Goal: Task Accomplishment & Management: Complete application form

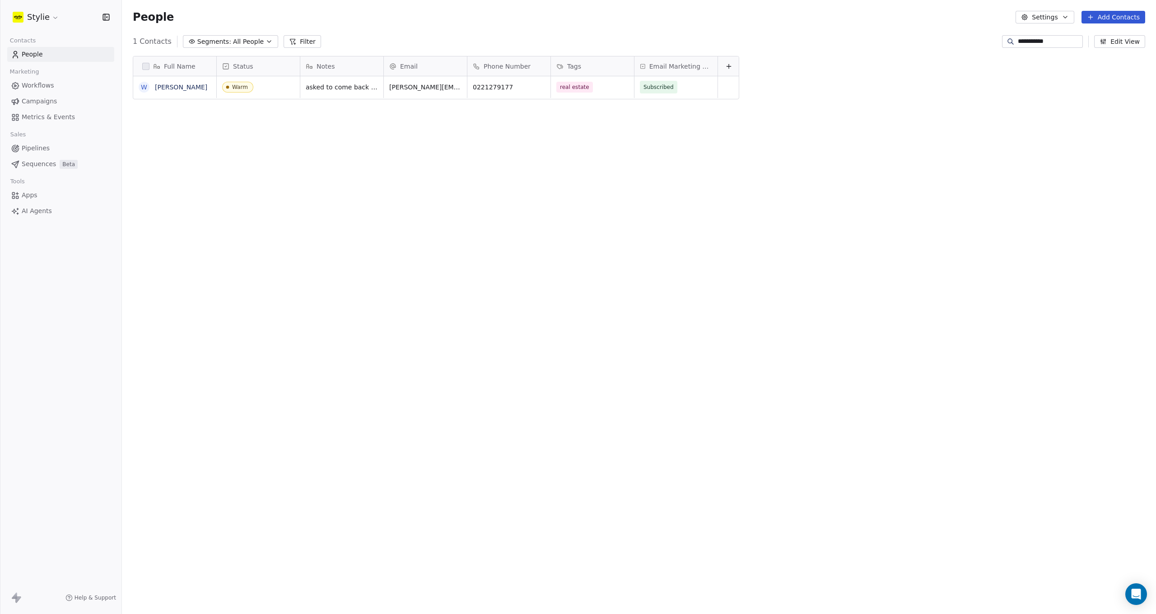
scroll to position [534, 1027]
drag, startPoint x: 1039, startPoint y: 41, endPoint x: 1050, endPoint y: 43, distance: 11.5
drag, startPoint x: 1049, startPoint y: 43, endPoint x: 1004, endPoint y: 41, distance: 45.6
click at [1018, 41] on input "**********" at bounding box center [1049, 41] width 63 height 9
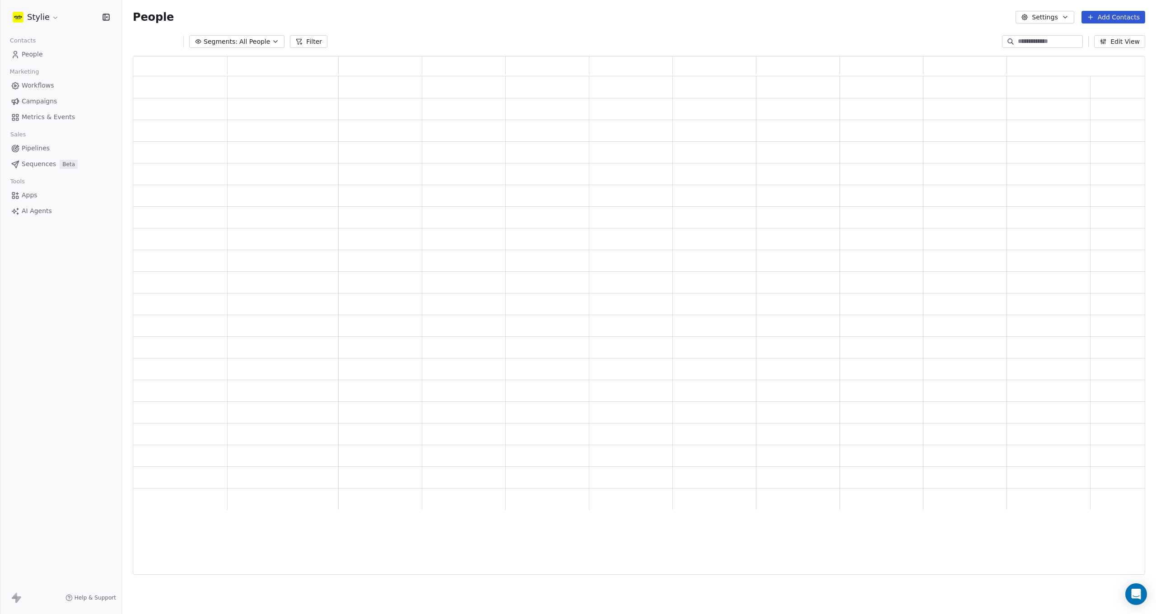
scroll to position [512, 1005]
click at [26, 56] on span "People" at bounding box center [32, 54] width 21 height 9
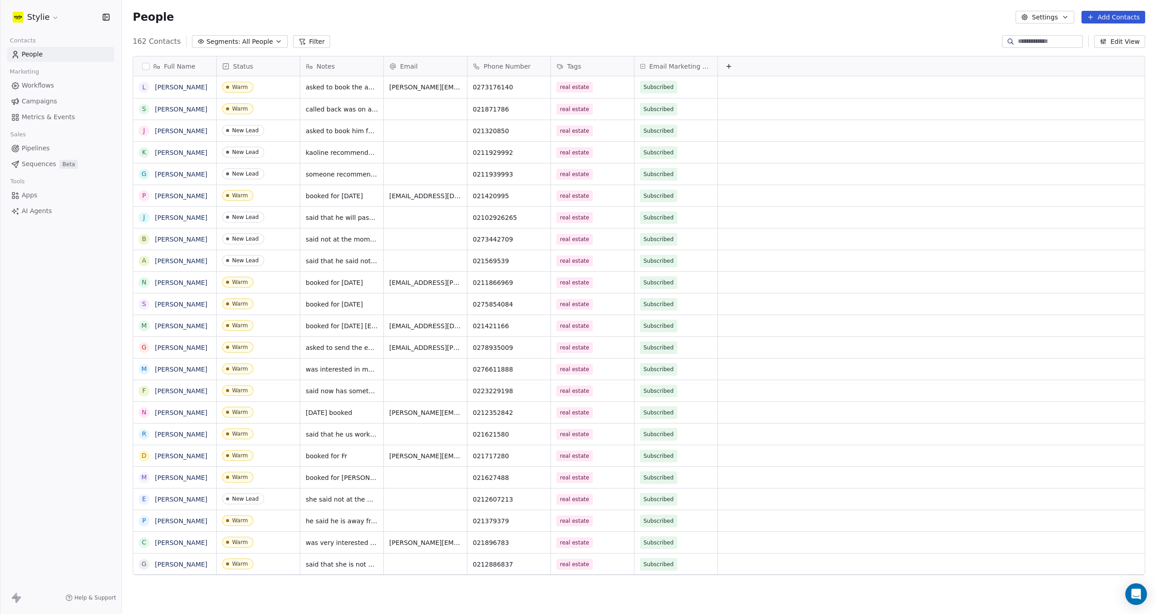
scroll to position [534, 1027]
click at [363, 89] on span "asked to book the appointment on 11.30 am o Tuesday next week" at bounding box center [359, 89] width 107 height 18
click at [416, 44] on html "Stylie Contacts People Marketing Workflows Campaigns Metrics & Events Sales Pip…" at bounding box center [578, 307] width 1156 height 614
click at [245, 108] on div "Warm" at bounding box center [240, 109] width 16 height 6
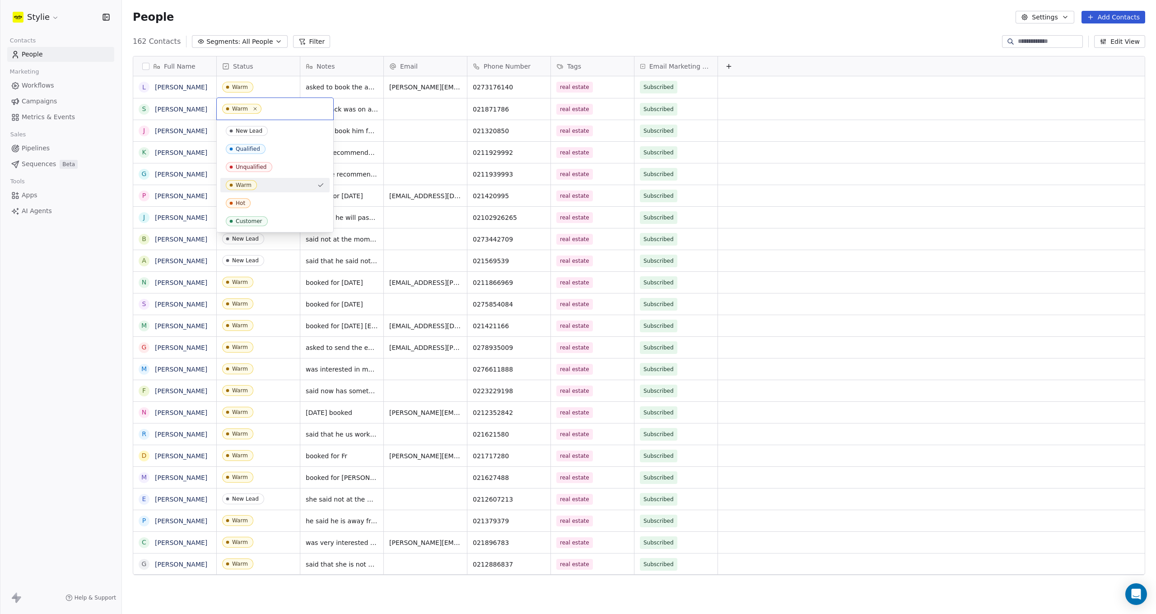
click at [245, 107] on div "Warm" at bounding box center [240, 109] width 16 height 6
click at [218, 111] on div "Warm" at bounding box center [275, 109] width 116 height 22
click at [249, 132] on div "New Lead" at bounding box center [249, 131] width 27 height 6
click at [242, 88] on div "Warm" at bounding box center [240, 87] width 16 height 6
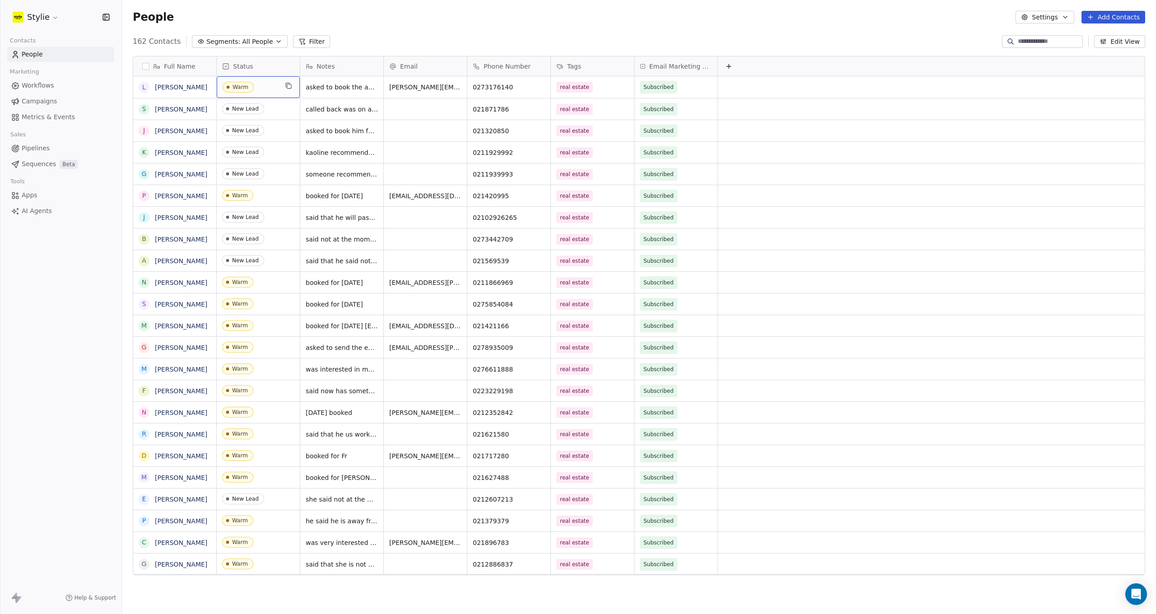
click at [242, 88] on div "Warm" at bounding box center [240, 87] width 16 height 6
click at [242, 87] on div "Warm" at bounding box center [240, 87] width 16 height 6
click at [234, 83] on span "Warm" at bounding box center [241, 87] width 39 height 10
click at [252, 112] on span "New Lead" at bounding box center [247, 109] width 42 height 10
click at [702, 26] on div "People Settings Add Contacts" at bounding box center [639, 17] width 1034 height 34
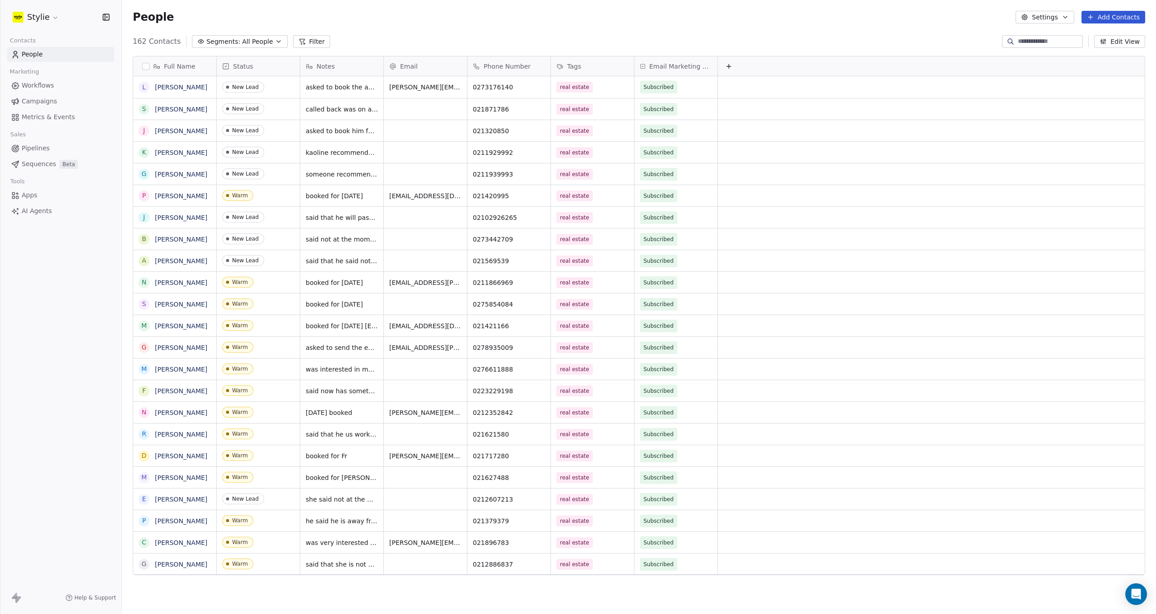
click at [1115, 16] on button "Add Contacts" at bounding box center [1113, 17] width 64 height 13
click at [1115, 16] on html "Stylie Contacts People Marketing Workflows Campaigns Metrics & Events Sales Pip…" at bounding box center [578, 307] width 1156 height 614
click at [1105, 17] on button "Add Contacts" at bounding box center [1113, 17] width 64 height 13
click at [1091, 38] on span "Create new contact" at bounding box center [1116, 36] width 62 height 9
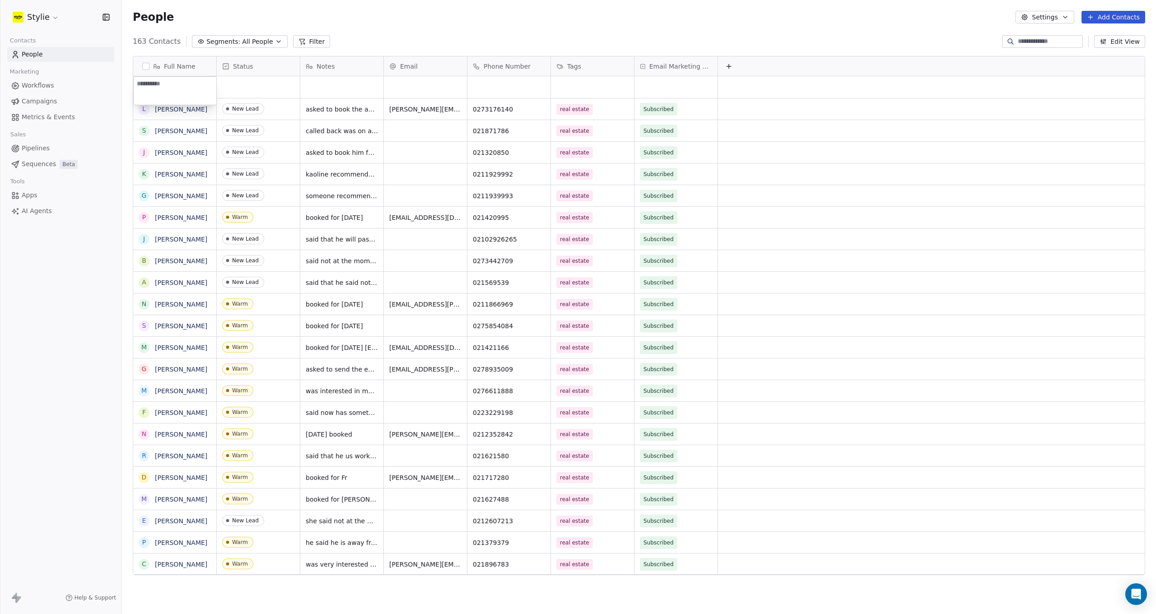
type textarea "**********"
click at [266, 89] on html "Stylie Contacts People Marketing Workflows Campaigns Metrics & Events Sales Pip…" at bounding box center [578, 307] width 1156 height 614
click at [249, 85] on div "grid" at bounding box center [258, 87] width 83 height 22
type input "*"
click at [236, 158] on span "Warm" at bounding box center [241, 163] width 31 height 10
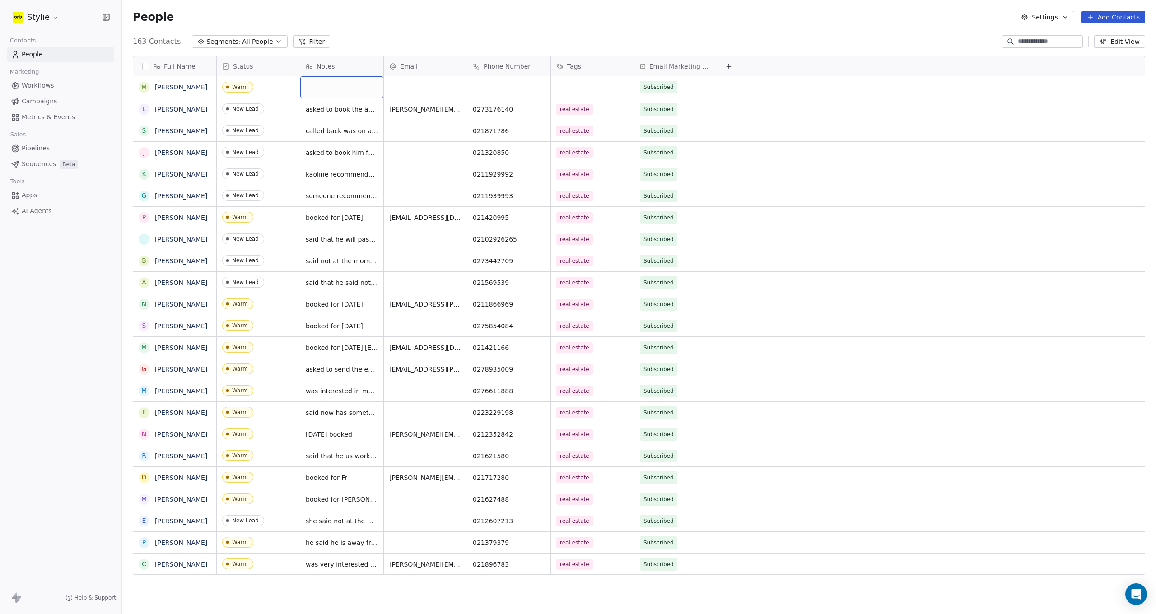
click at [336, 85] on div "grid" at bounding box center [341, 87] width 83 height 22
click at [336, 85] on textarea at bounding box center [342, 91] width 82 height 28
type textarea "*"
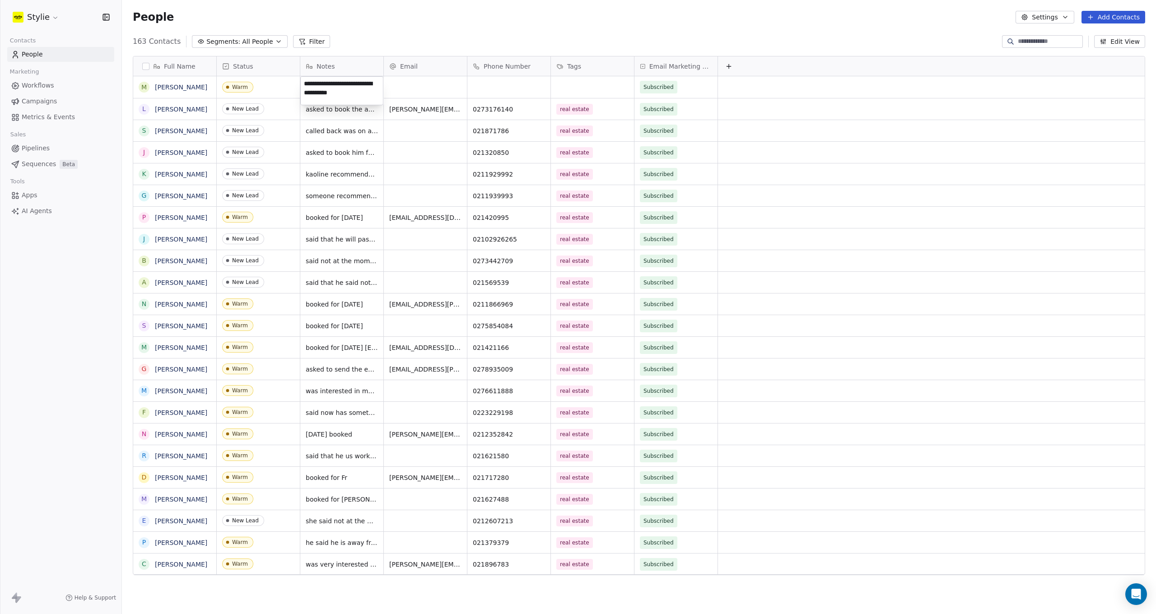
type textarea "**********"
click at [493, 87] on html "Stylie Contacts People Marketing Workflows Campaigns Metrics & Events Sales Pip…" at bounding box center [578, 307] width 1156 height 614
click at [493, 87] on div "grid" at bounding box center [508, 87] width 83 height 22
click at [526, 87] on input at bounding box center [508, 88] width 79 height 18
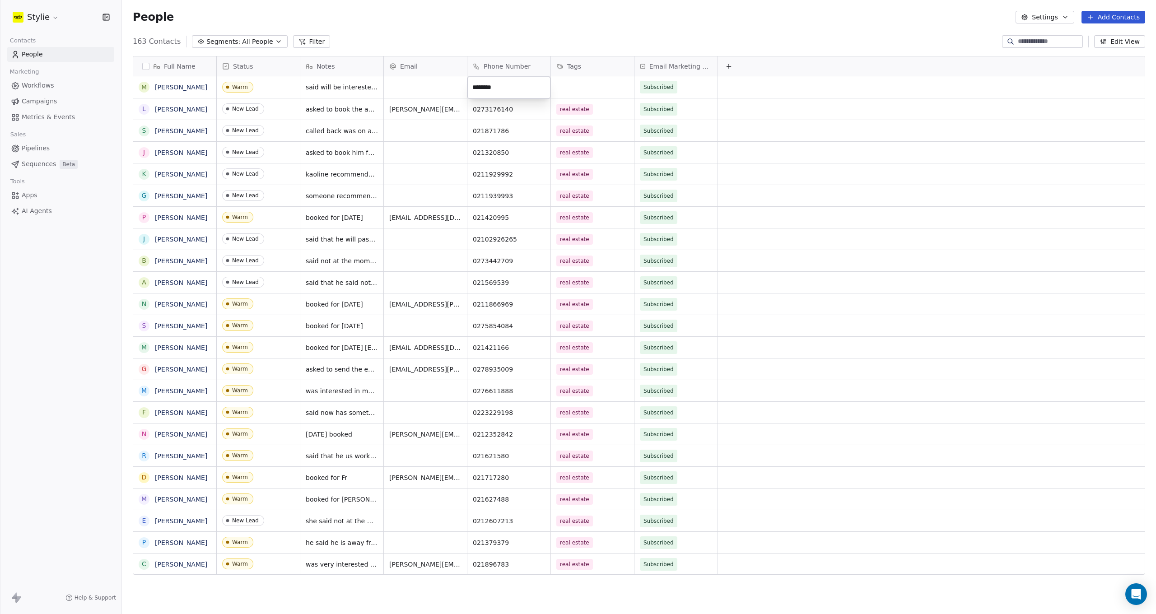
type input "*********"
click at [591, 90] on html "Stylie Contacts People Marketing Workflows Campaigns Metrics & Events Sales Pip…" at bounding box center [578, 307] width 1156 height 614
click at [590, 89] on div "grid" at bounding box center [592, 87] width 83 height 22
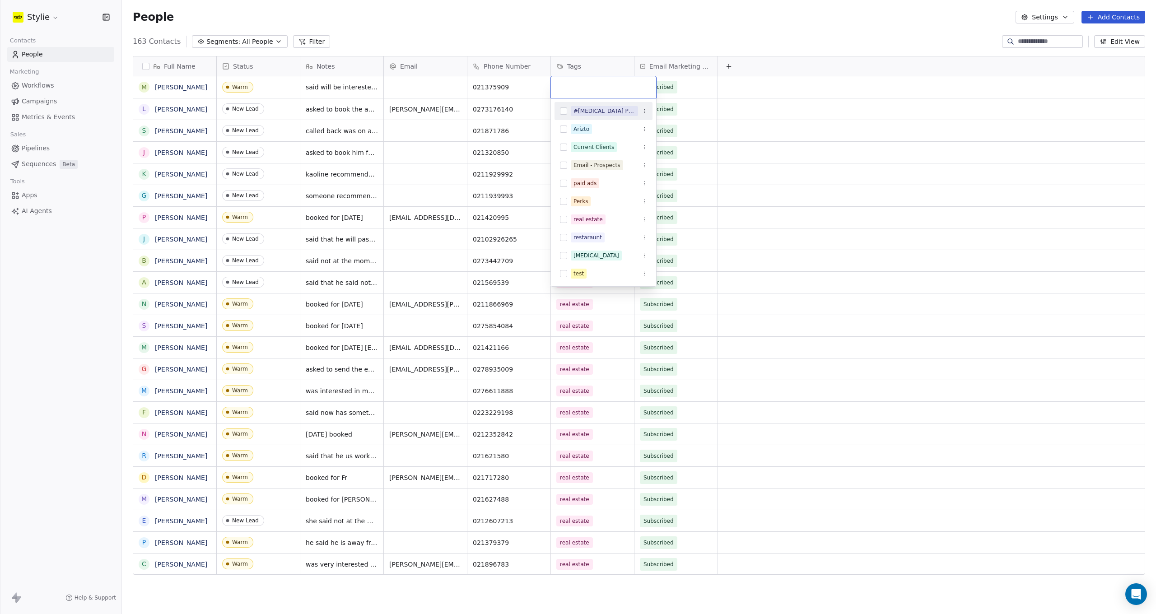
click at [590, 89] on input "text" at bounding box center [603, 87] width 94 height 10
click at [579, 224] on span "real estate" at bounding box center [588, 219] width 35 height 10
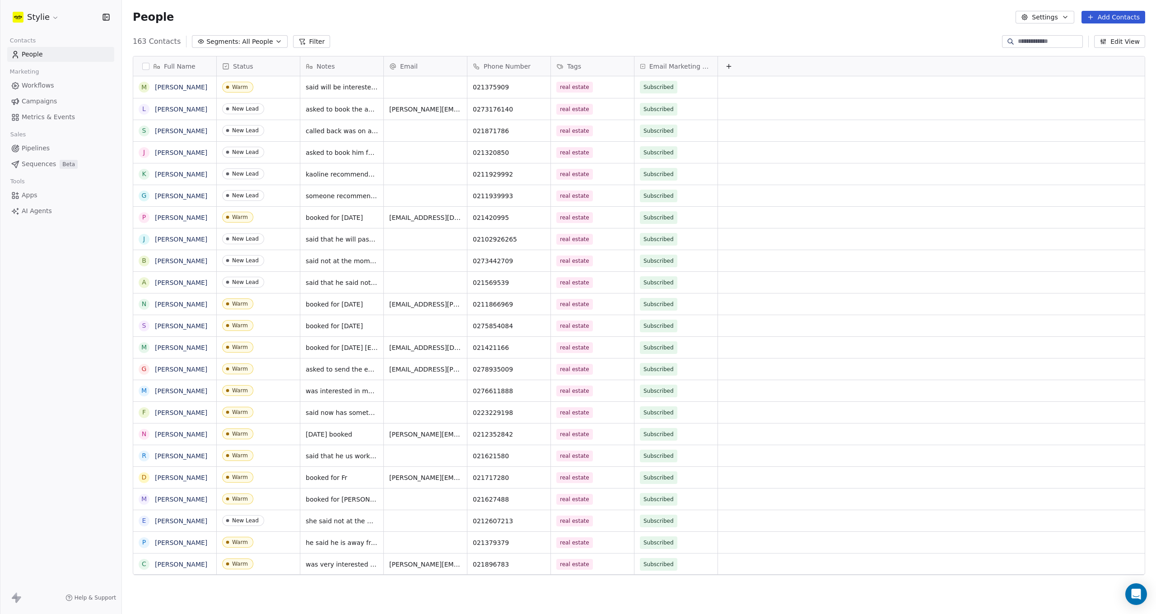
click at [734, 46] on html "Stylie Contacts People Marketing Workflows Campaigns Metrics & Events Sales Pip…" at bounding box center [578, 307] width 1156 height 614
click at [1125, 18] on button "Add Contacts" at bounding box center [1113, 17] width 64 height 13
click at [1119, 41] on span "Create new contact" at bounding box center [1116, 36] width 62 height 9
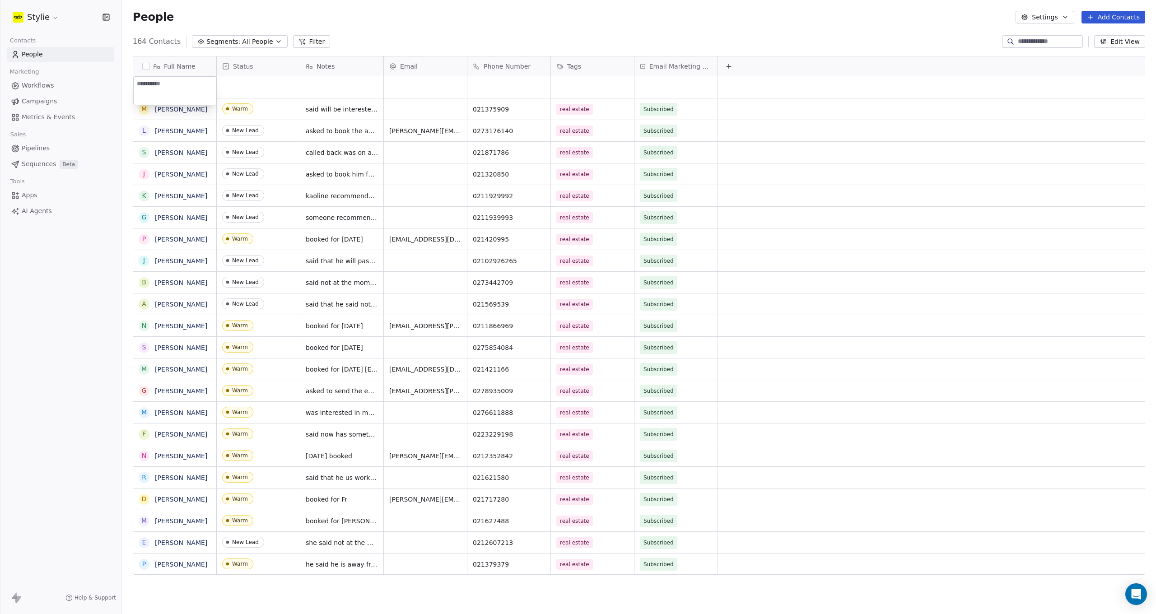
type textarea "**********"
click at [259, 81] on html "Stylie Contacts People Marketing Workflows Campaigns Metrics & Events Sales Pip…" at bounding box center [578, 307] width 1156 height 614
click at [247, 83] on div "grid" at bounding box center [258, 87] width 83 height 22
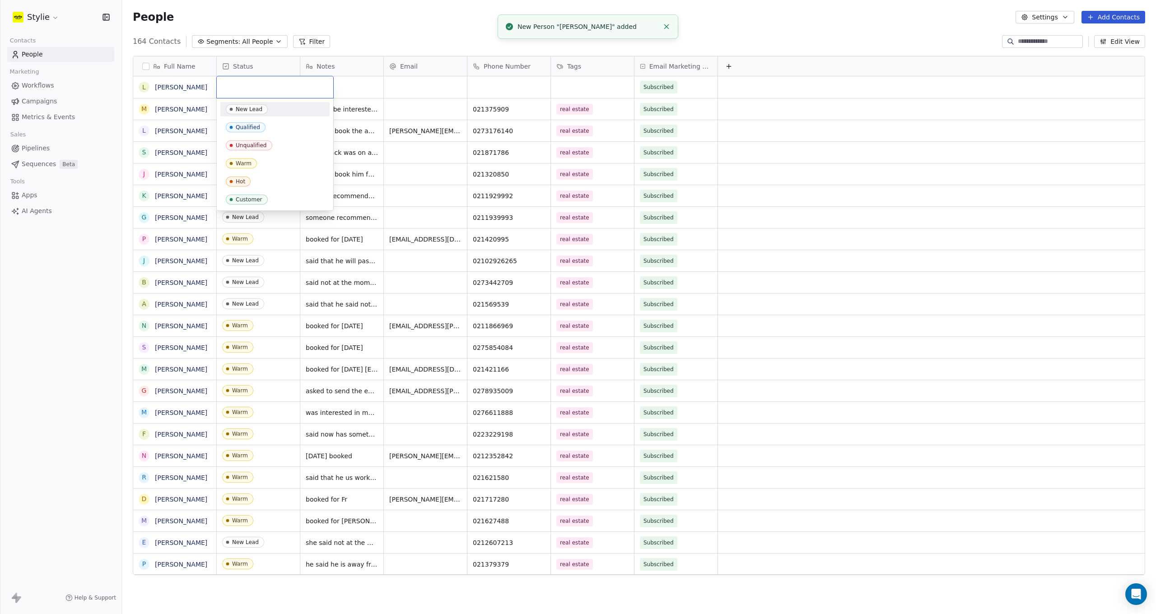
click at [249, 82] on input "text" at bounding box center [275, 87] width 106 height 10
click at [247, 159] on span "Warm" at bounding box center [241, 163] width 31 height 10
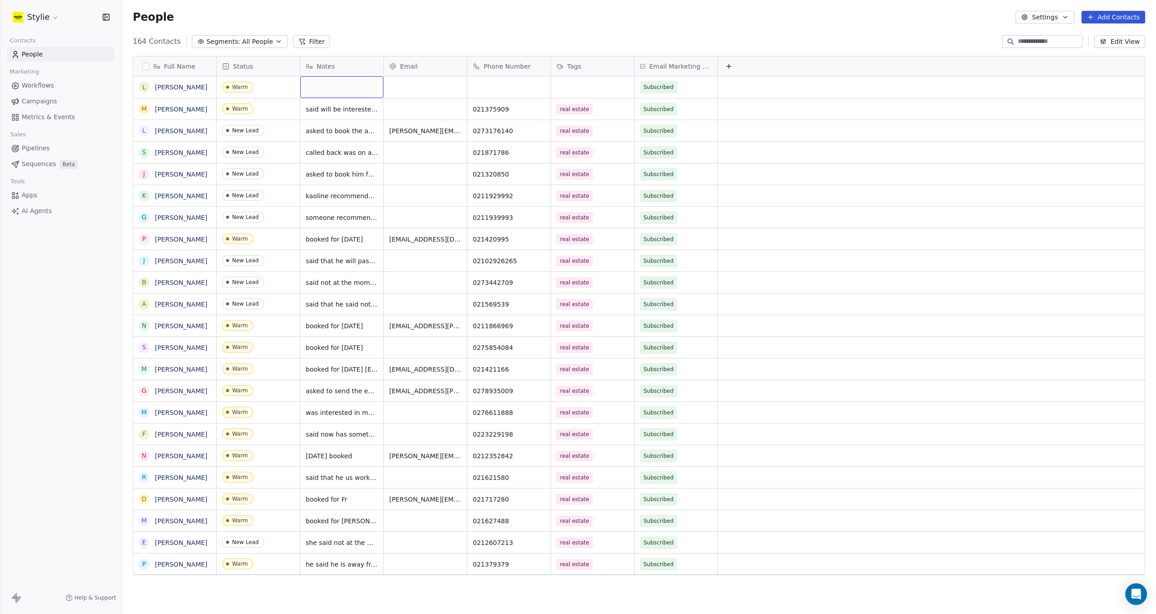
click at [334, 84] on div "grid" at bounding box center [341, 87] width 83 height 22
click at [334, 84] on textarea at bounding box center [342, 91] width 82 height 28
type textarea "**********"
click at [488, 85] on html "Stylie Contacts People Marketing Workflows Campaigns Metrics & Events Sales Pip…" at bounding box center [578, 307] width 1156 height 614
click at [488, 85] on div "grid" at bounding box center [508, 87] width 83 height 22
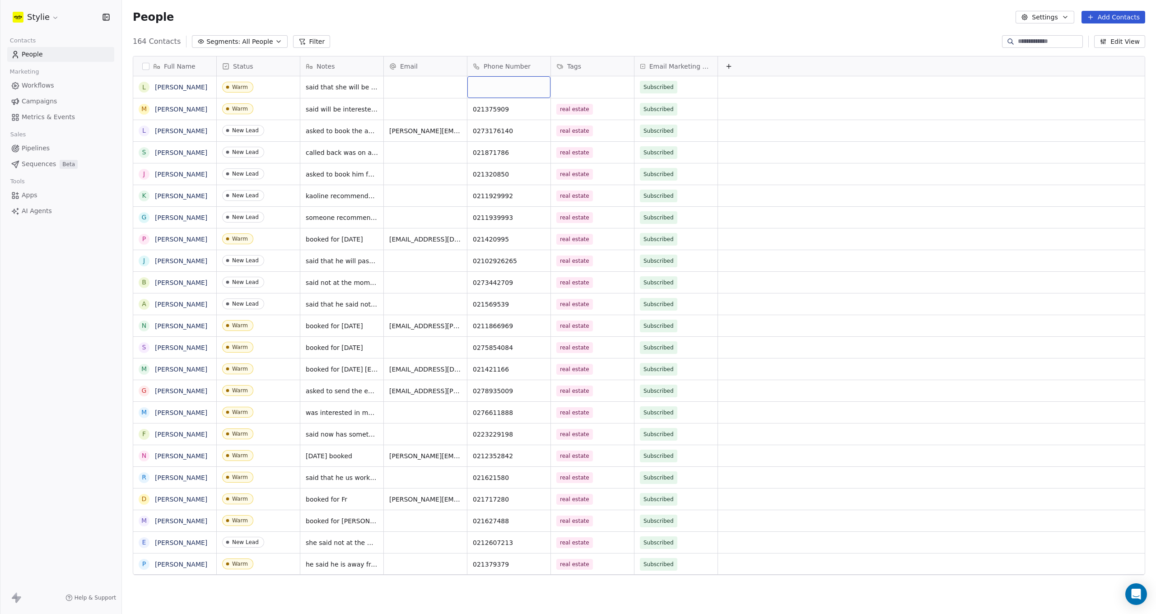
click at [488, 85] on div "grid" at bounding box center [508, 87] width 83 height 22
type input "*********"
click at [574, 86] on html "Stylie Contacts People Marketing Workflows Campaigns Metrics & Events Sales Pip…" at bounding box center [578, 307] width 1156 height 614
click at [575, 86] on div "grid" at bounding box center [592, 87] width 83 height 22
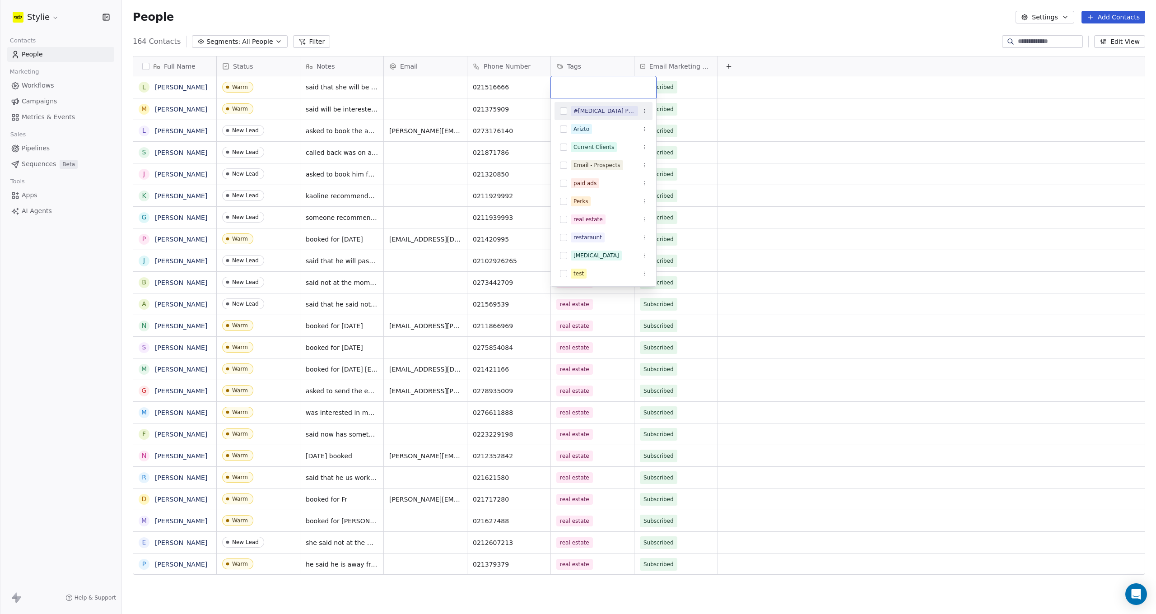
click at [575, 86] on input "text" at bounding box center [603, 87] width 94 height 10
click at [575, 219] on div "real estate" at bounding box center [587, 219] width 29 height 8
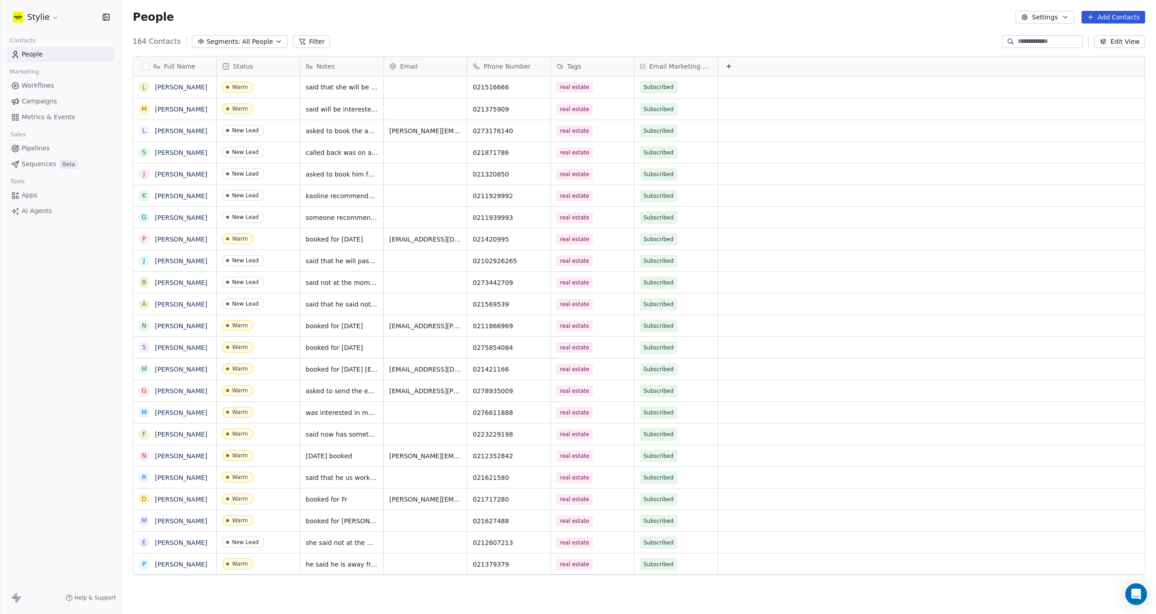
click at [525, 26] on html "Stylie Contacts People Marketing Workflows Campaigns Metrics & Events Sales Pip…" at bounding box center [578, 307] width 1156 height 614
